Goal: Information Seeking & Learning: Learn about a topic

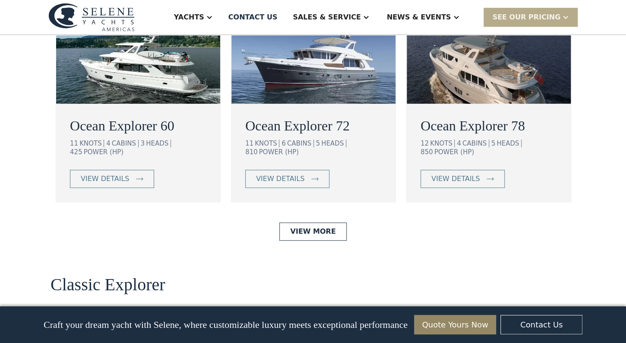
scroll to position [1684, 0]
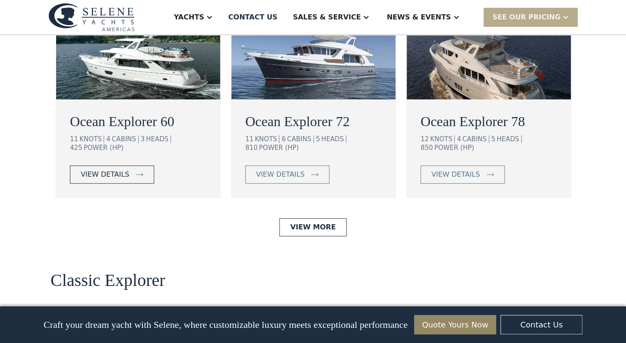
click at [103, 169] on div "view details" at bounding box center [105, 174] width 48 height 10
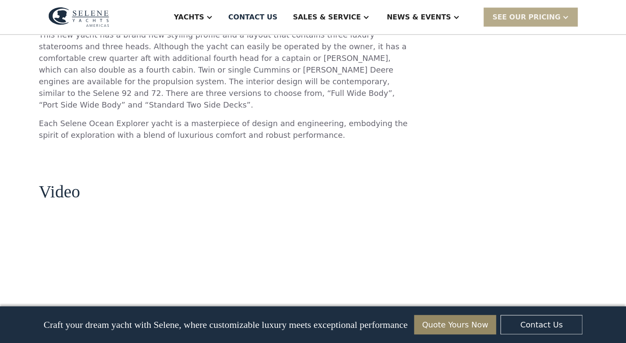
scroll to position [927, 0]
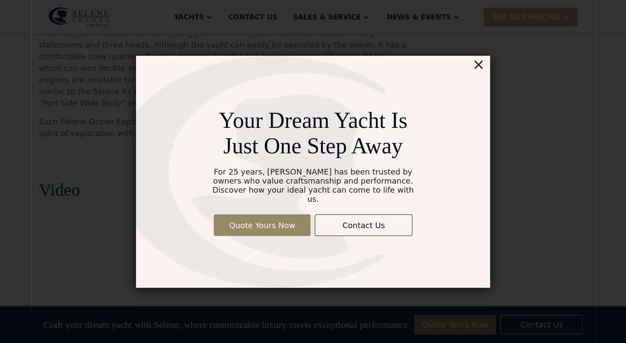
click at [477, 68] on div "×" at bounding box center [479, 64] width 13 height 17
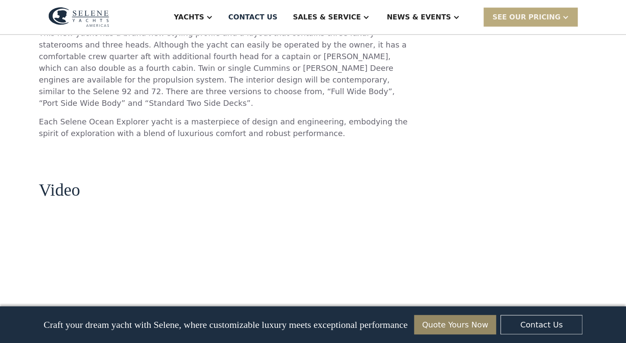
click at [525, 13] on div "SEE Our Pricing" at bounding box center [526, 17] width 68 height 10
click at [449, 105] on div "**********" at bounding box center [503, 211] width 167 height 1959
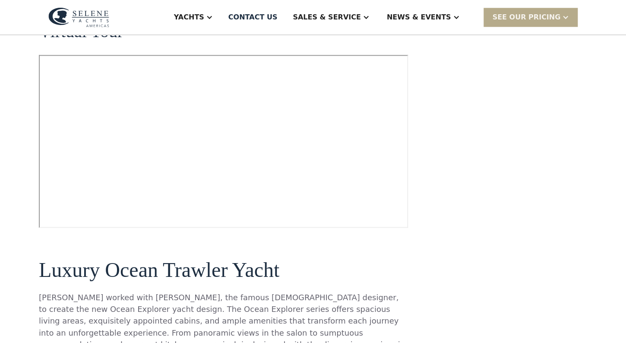
scroll to position [0, 0]
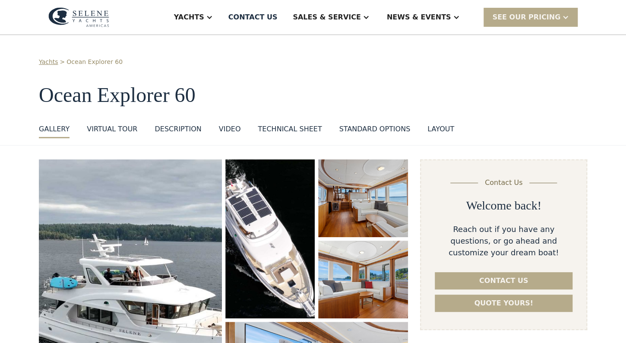
click at [266, 129] on div "Technical sheet" at bounding box center [290, 129] width 64 height 10
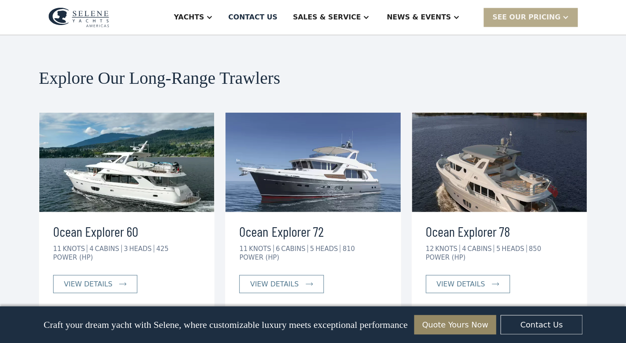
scroll to position [2183, 0]
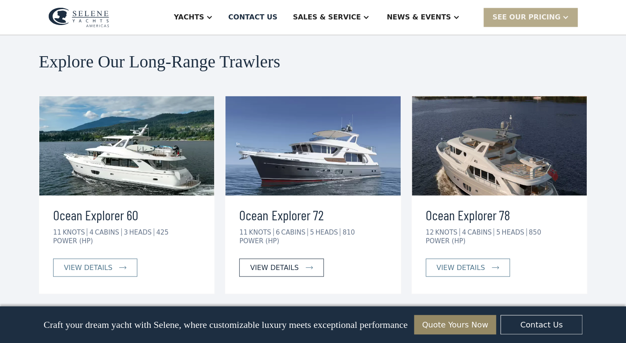
click at [281, 258] on link "view details" at bounding box center [281, 267] width 84 height 18
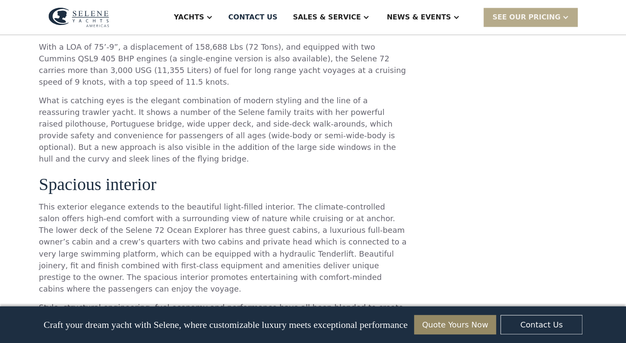
scroll to position [432, 0]
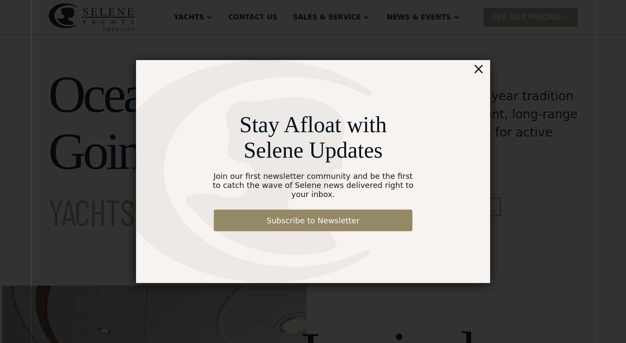
click at [479, 75] on div "×" at bounding box center [479, 68] width 13 height 17
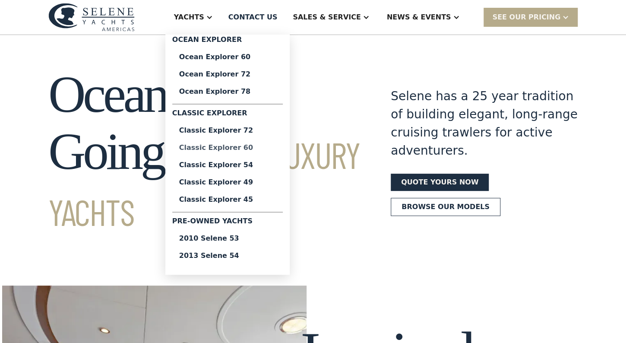
click at [257, 146] on div "Classic Explorer 60" at bounding box center [227, 147] width 97 height 7
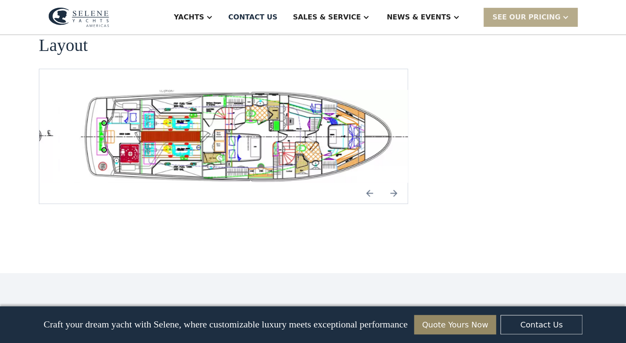
scroll to position [1857, 0]
